Goal: Navigation & Orientation: Find specific page/section

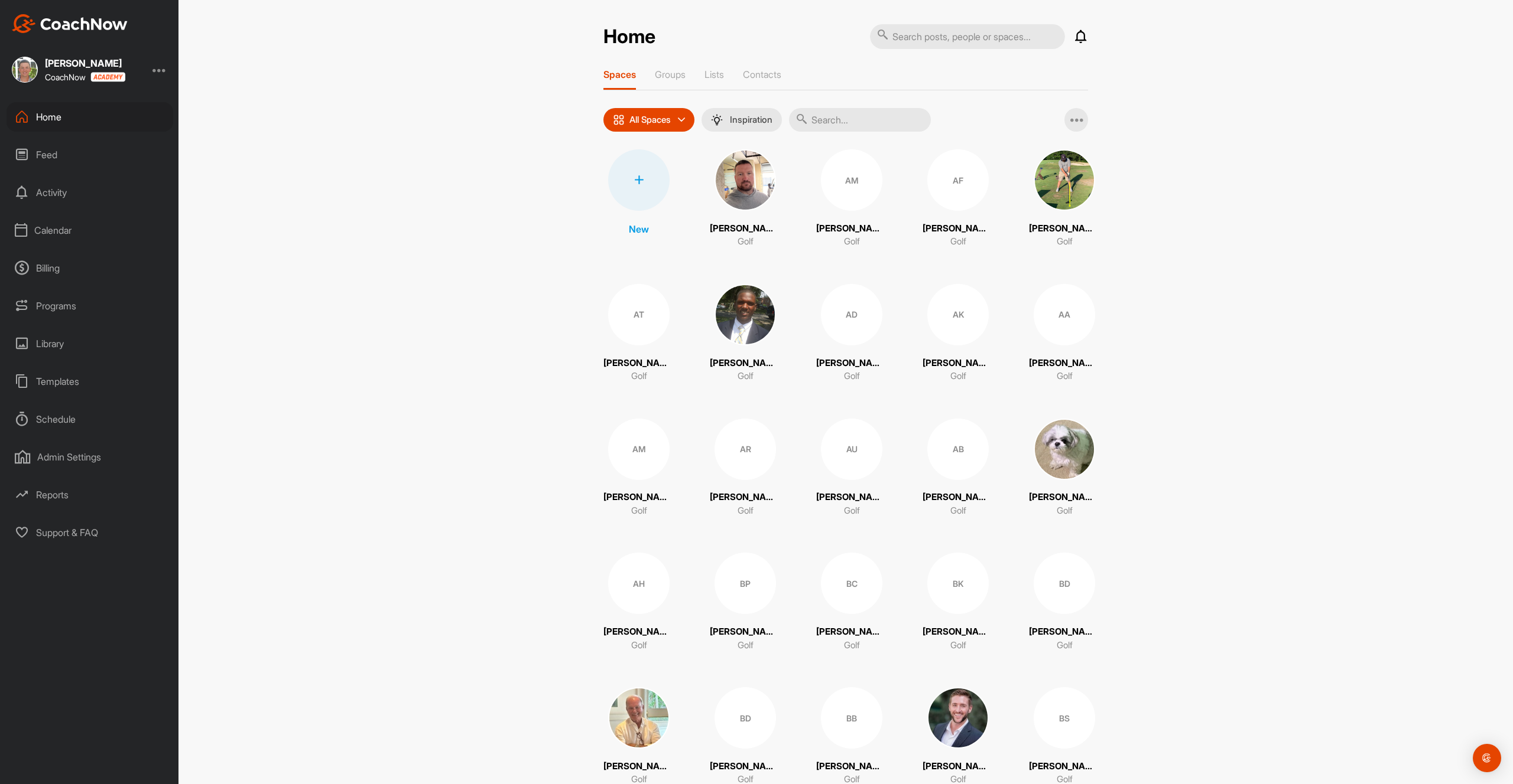
click at [52, 160] on div "Feed" at bounding box center [90, 155] width 167 height 30
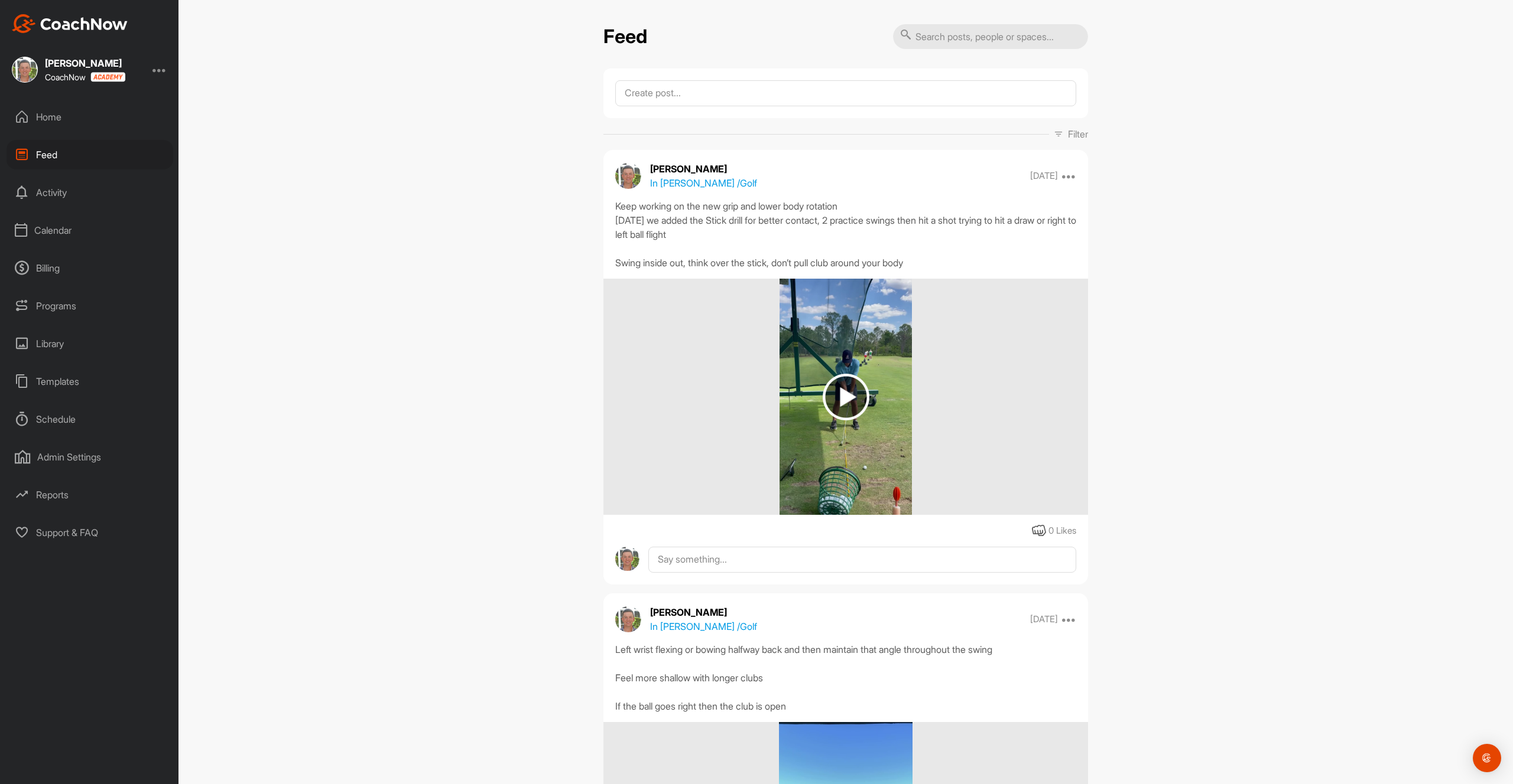
click at [50, 196] on div "Activity" at bounding box center [90, 192] width 167 height 30
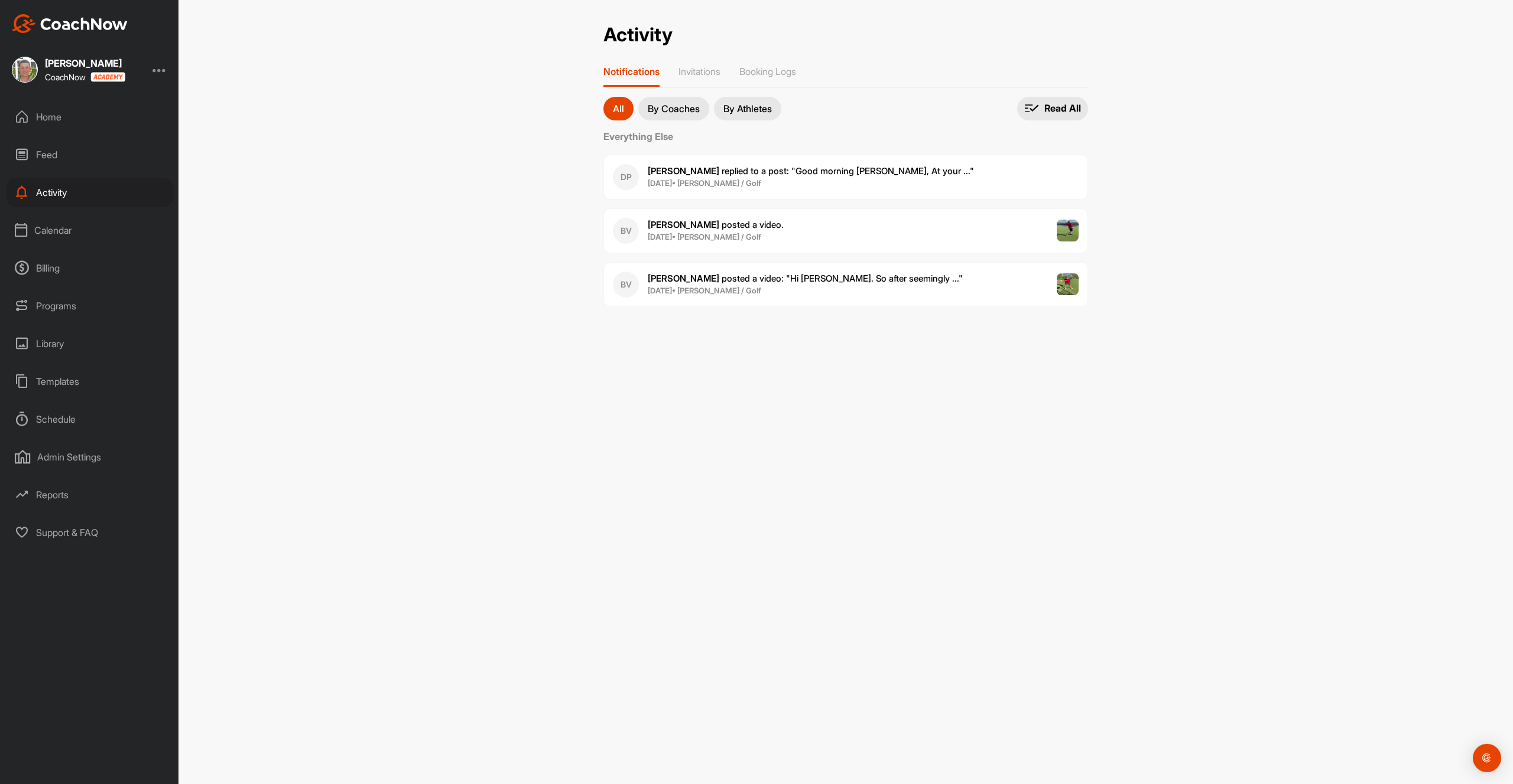
click at [52, 227] on div "Calendar" at bounding box center [90, 230] width 167 height 30
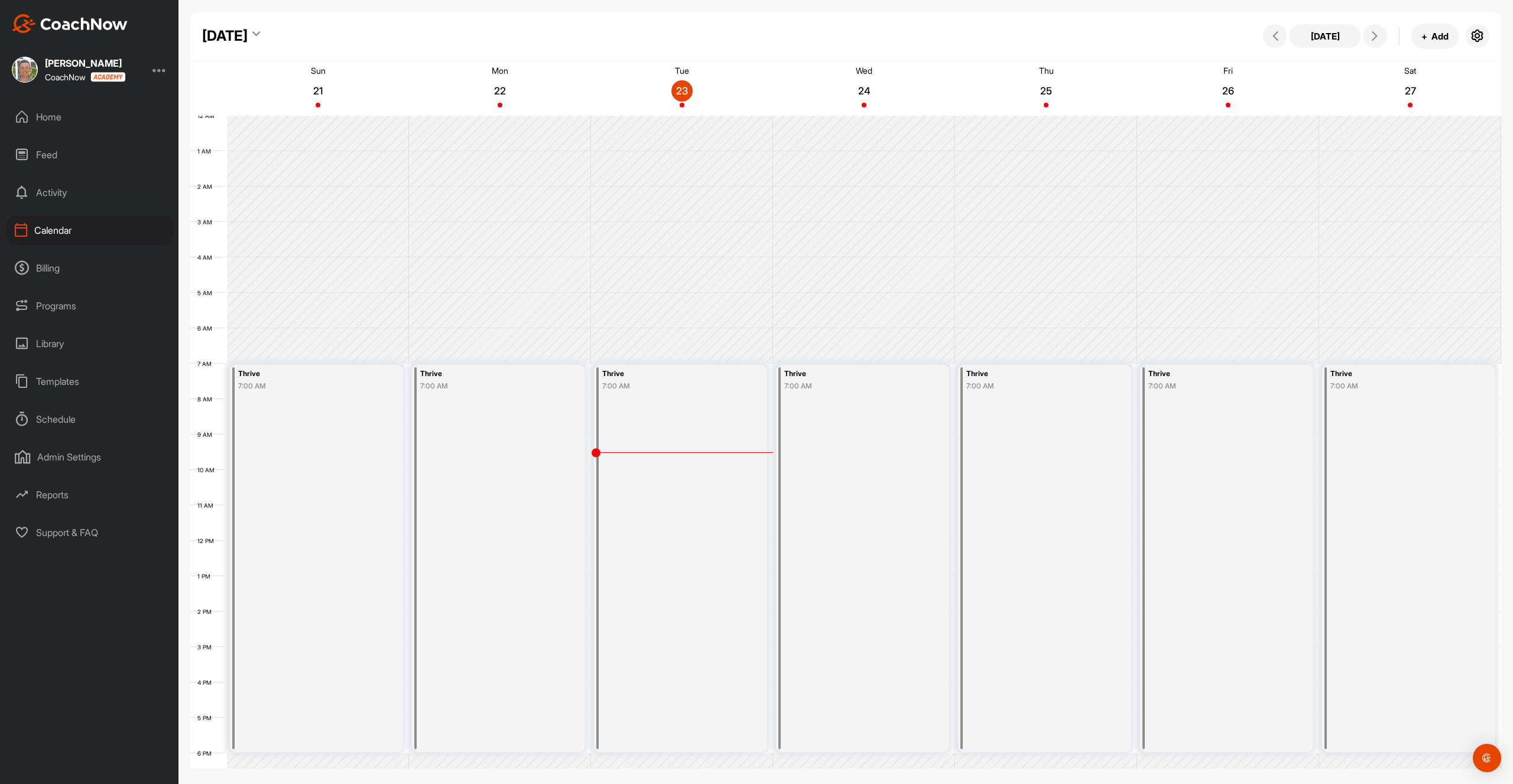
scroll to position [157, 0]
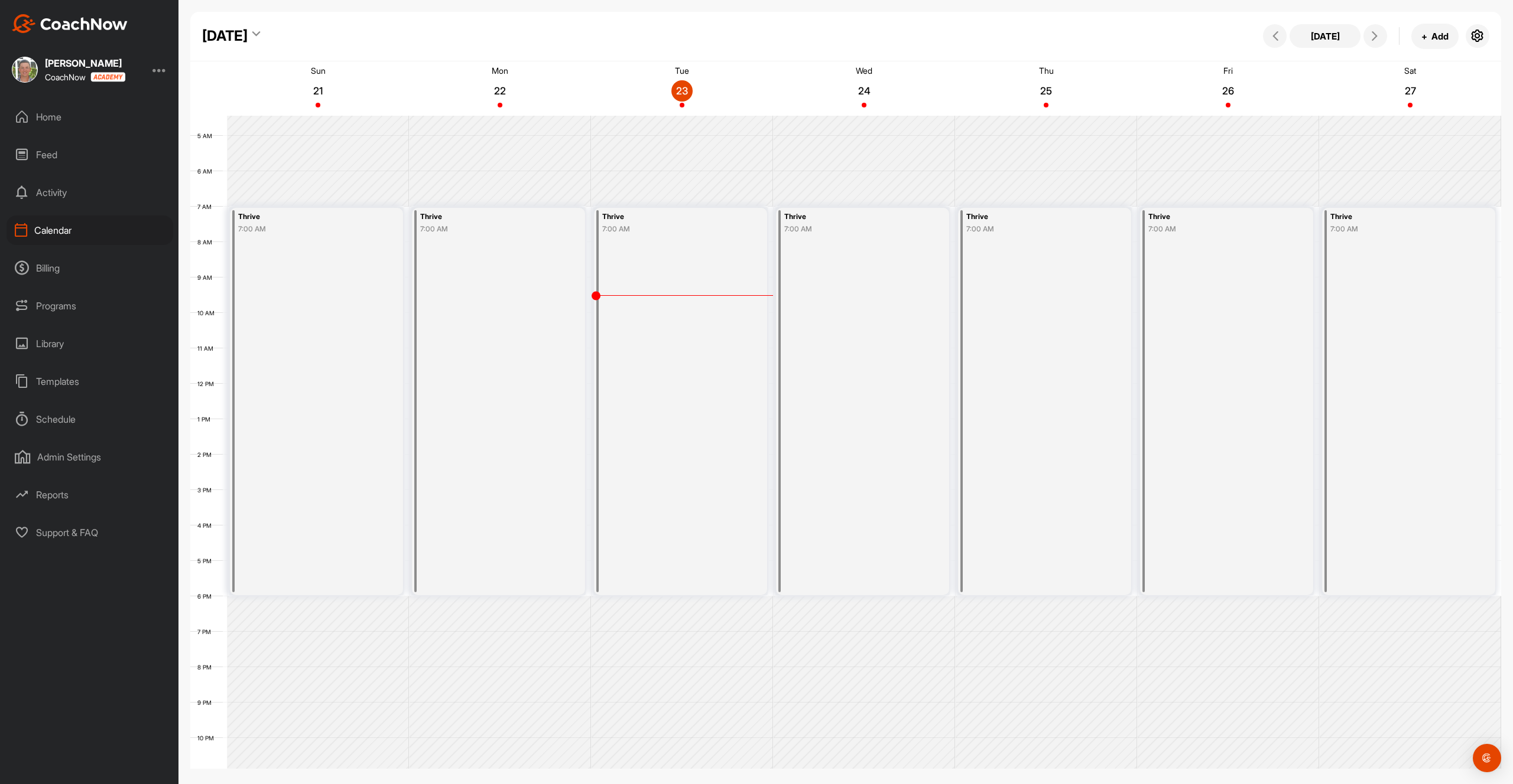
click at [50, 270] on div "Billing" at bounding box center [90, 268] width 167 height 30
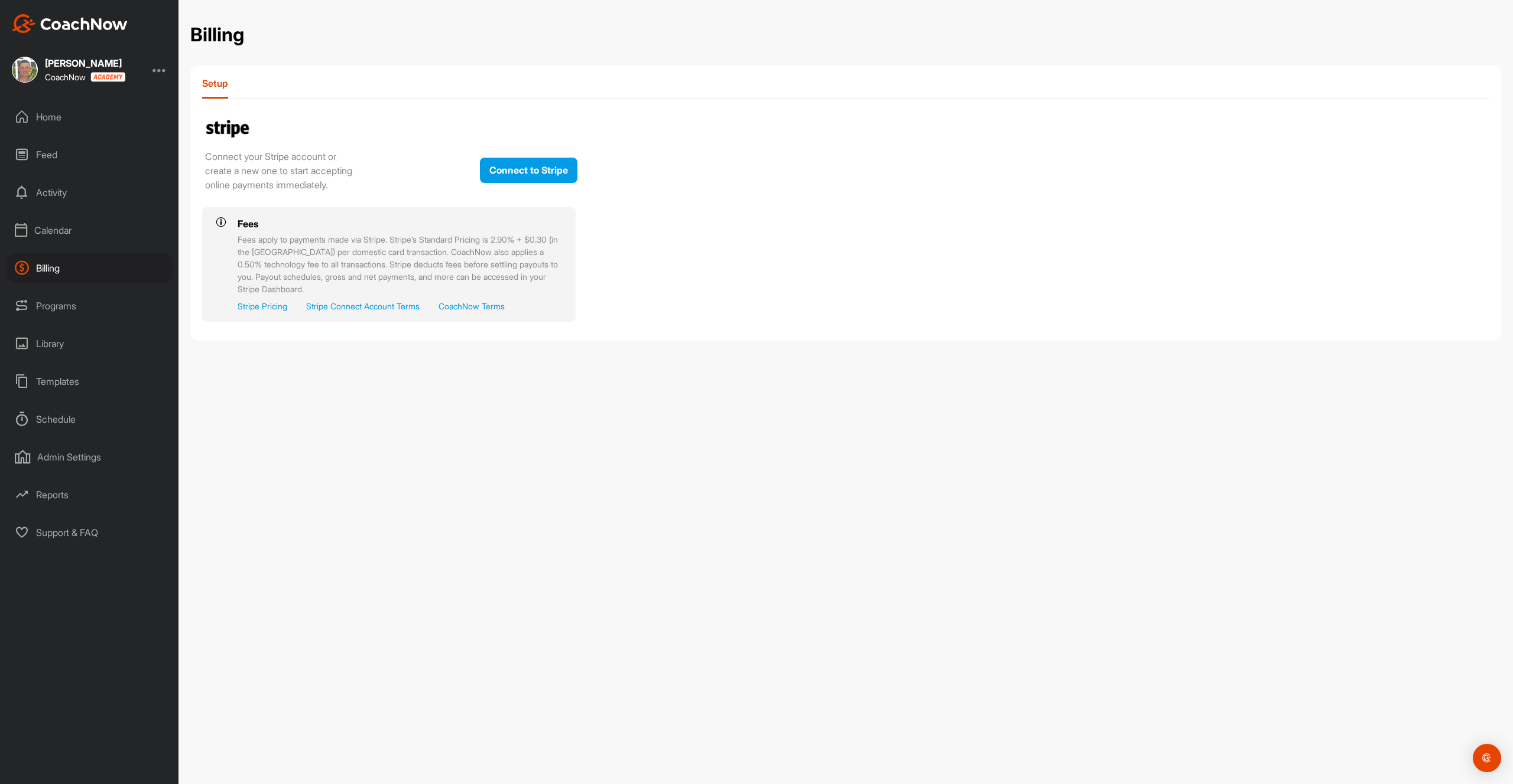
click at [50, 302] on div "Programs" at bounding box center [90, 306] width 167 height 30
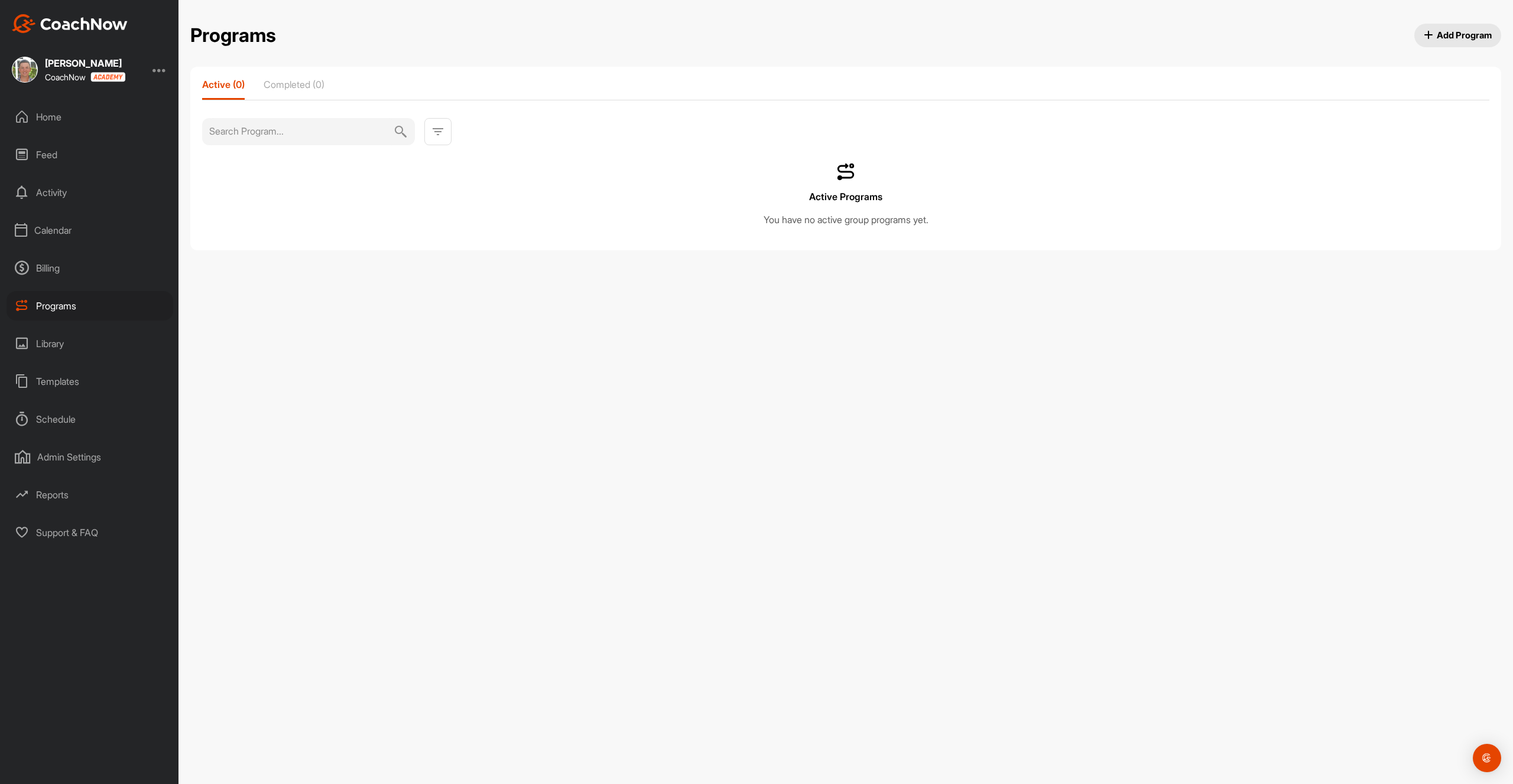
click at [50, 348] on div "Library" at bounding box center [90, 343] width 167 height 30
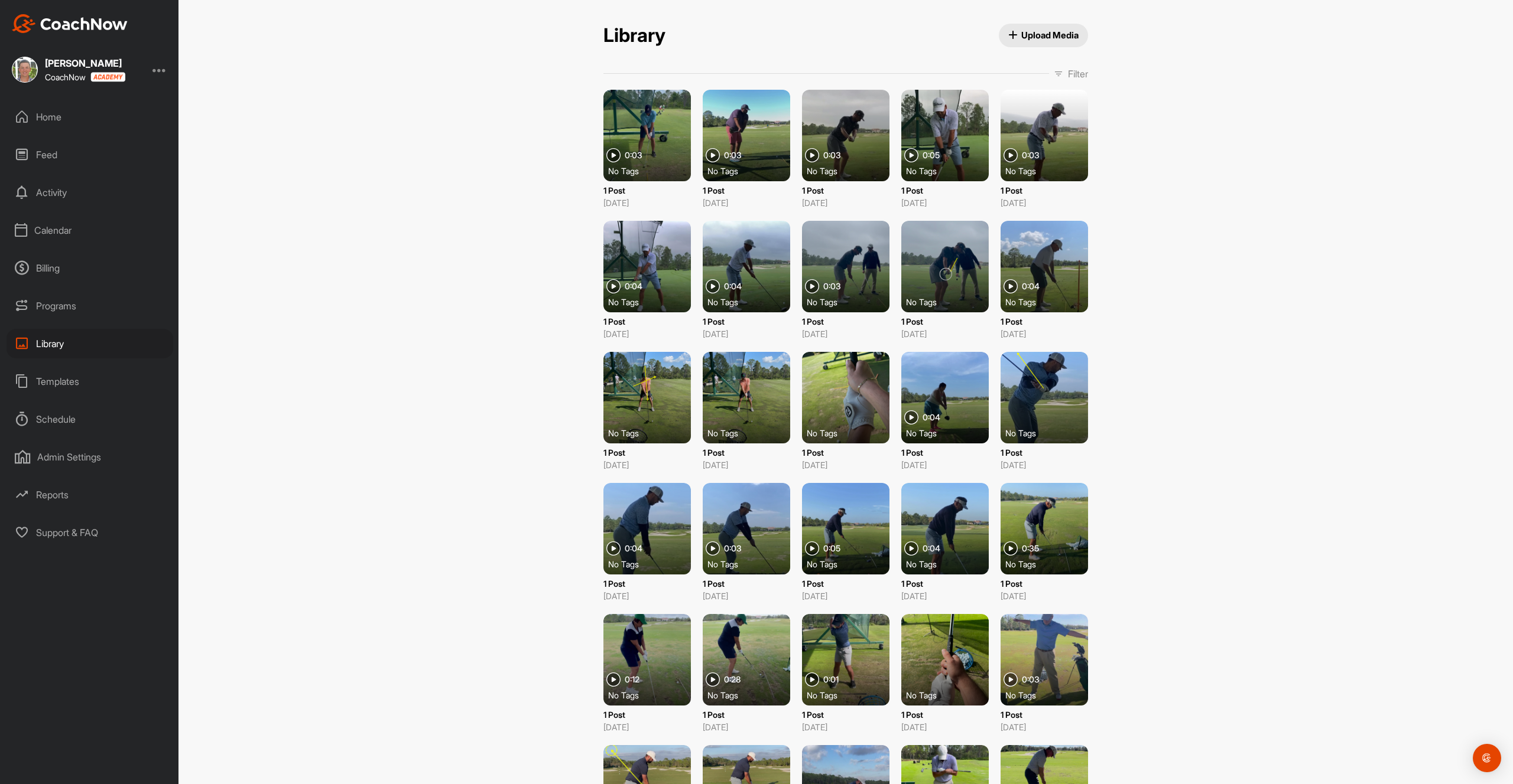
click at [51, 376] on div "Templates" at bounding box center [90, 381] width 167 height 30
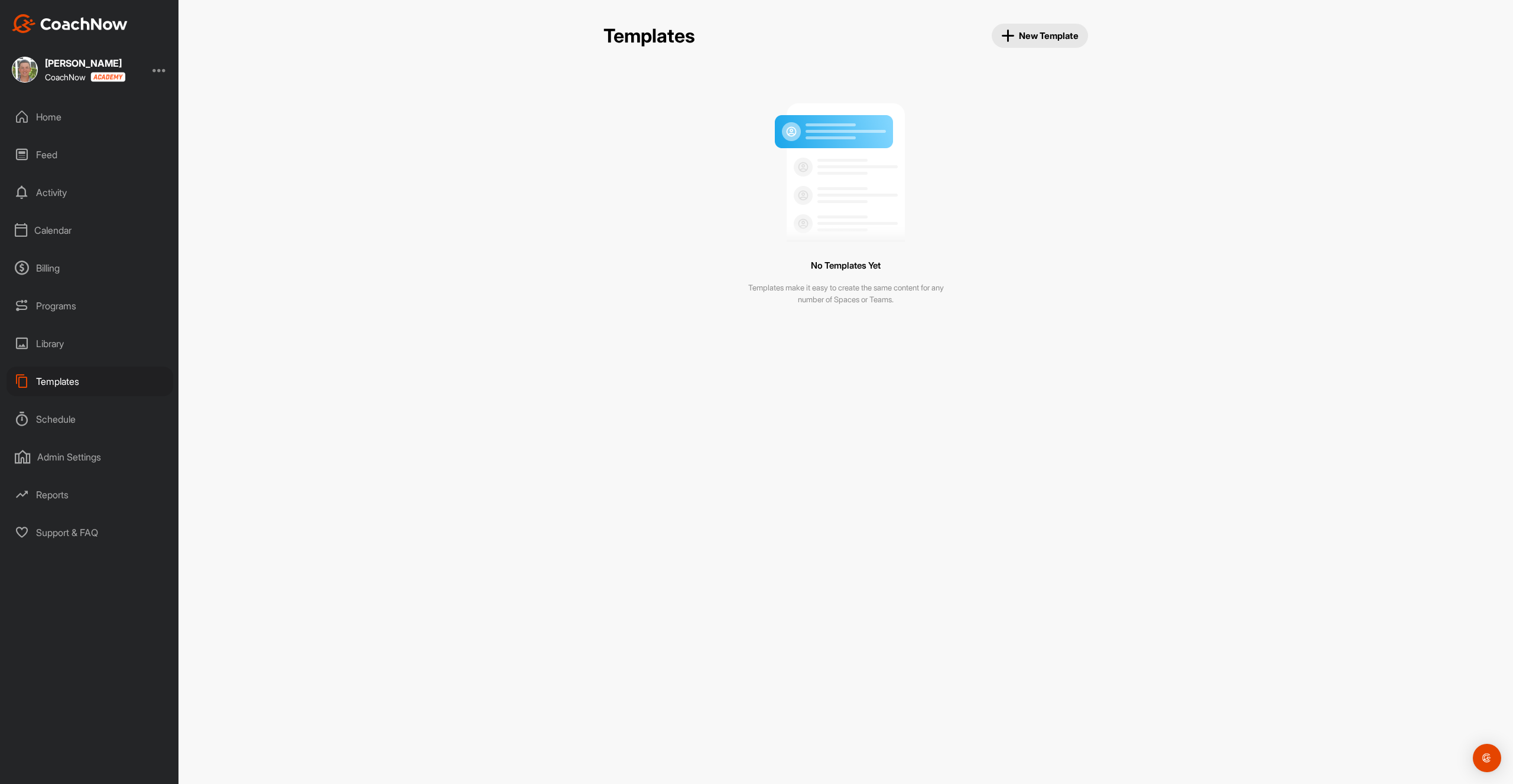
click at [52, 412] on div "Schedule" at bounding box center [90, 419] width 167 height 30
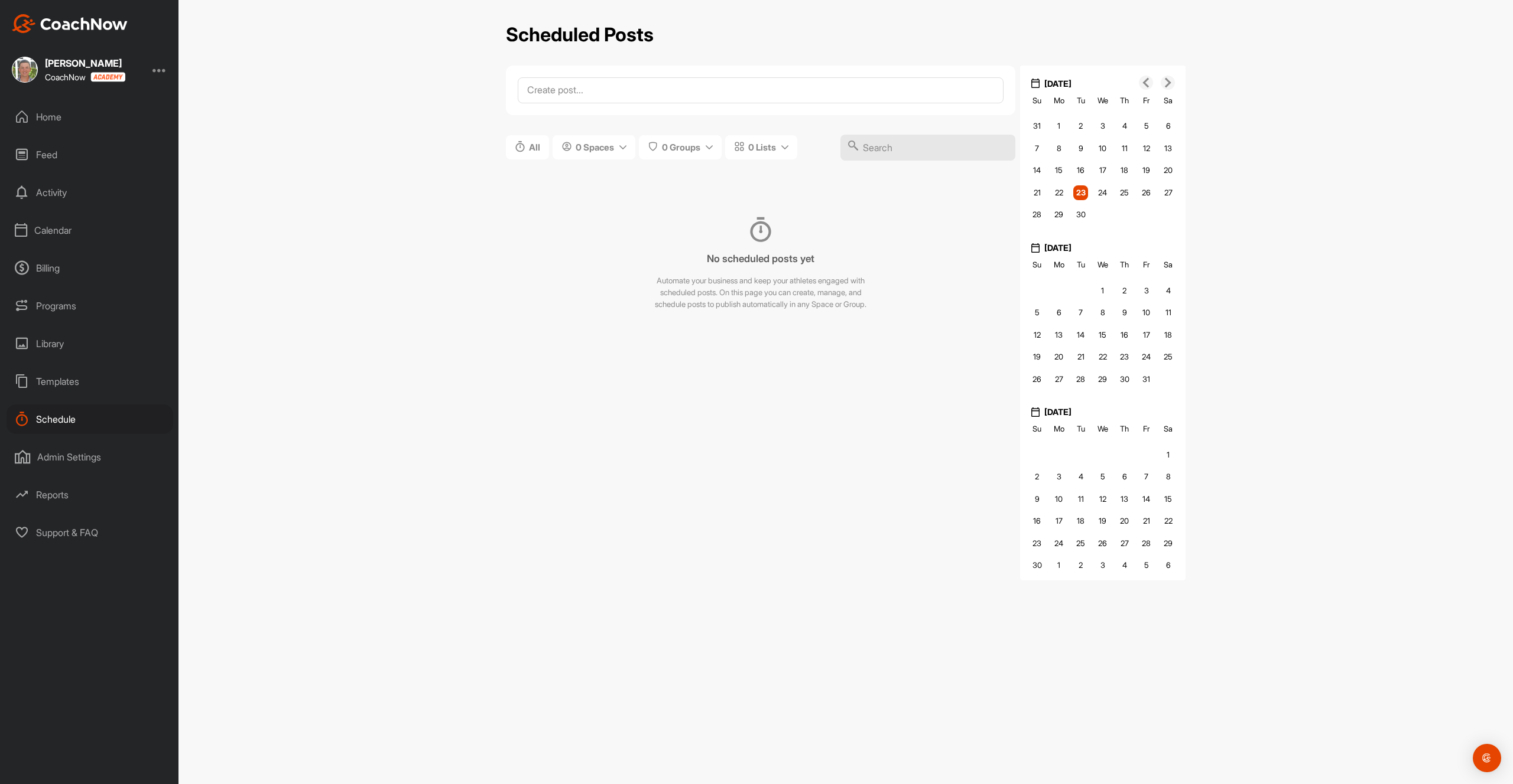
click at [54, 447] on div "Admin Settings" at bounding box center [90, 457] width 167 height 30
